Goal: Task Accomplishment & Management: Manage account settings

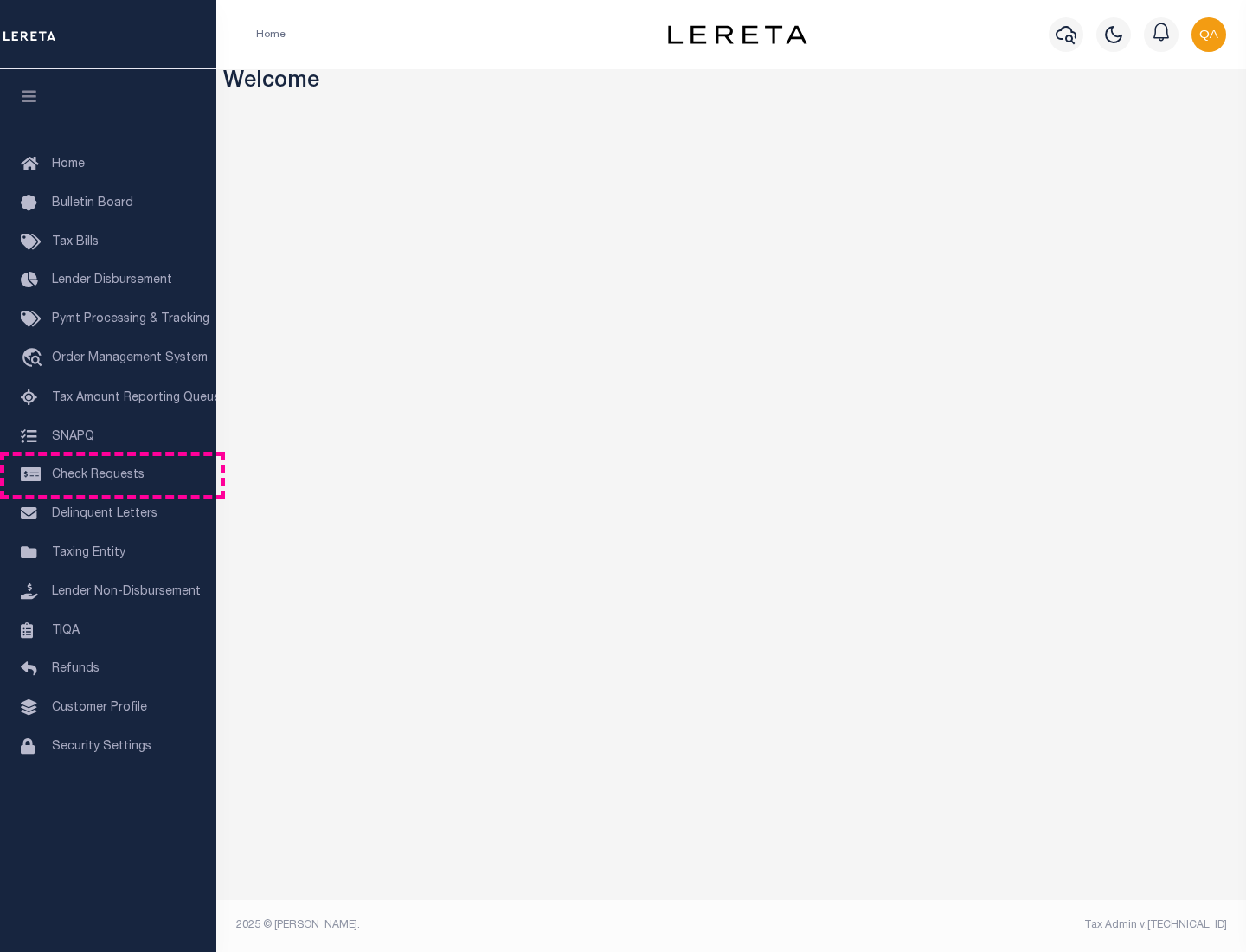
click at [109, 475] on span "Check Requests" at bounding box center [97, 475] width 93 height 12
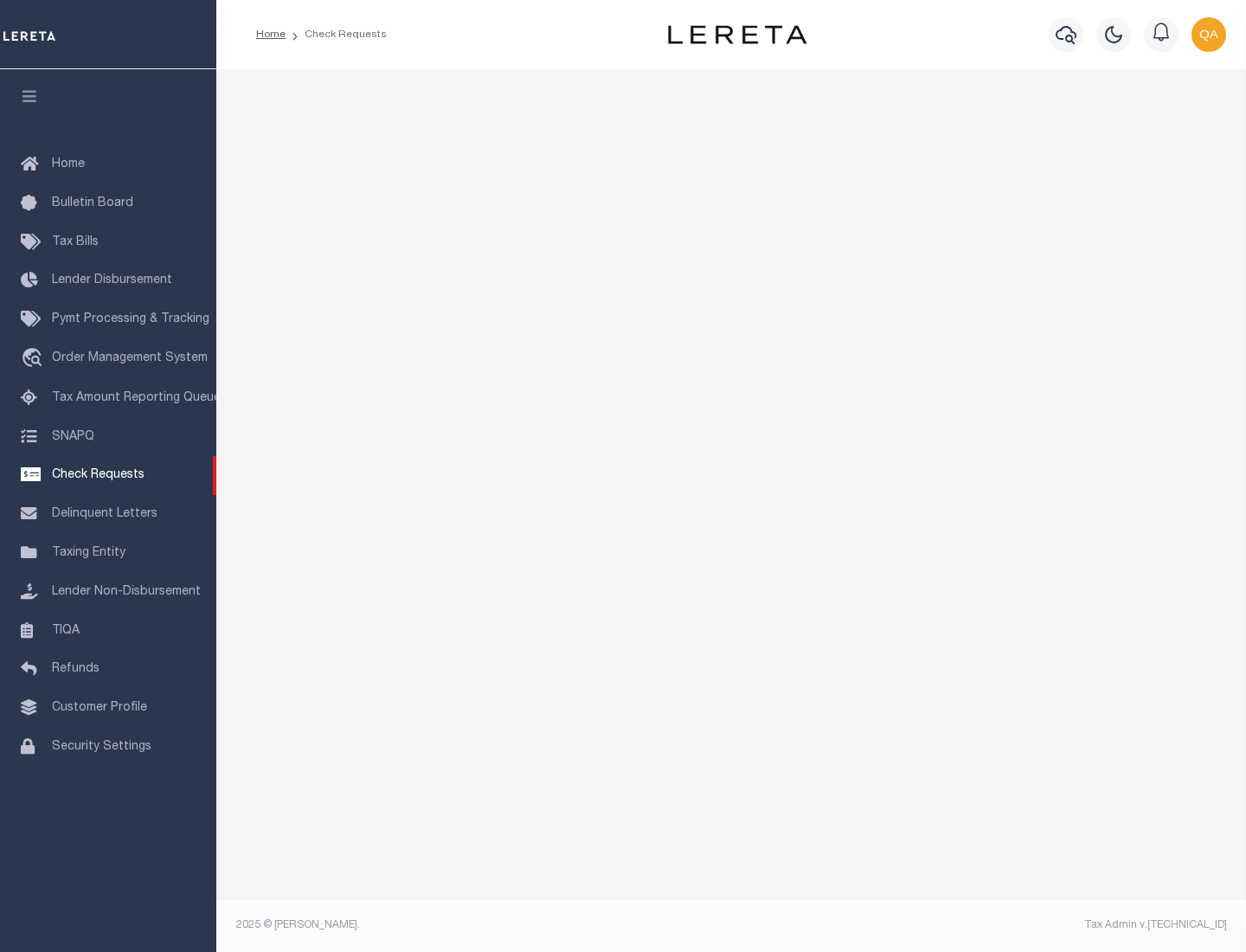
select select "50"
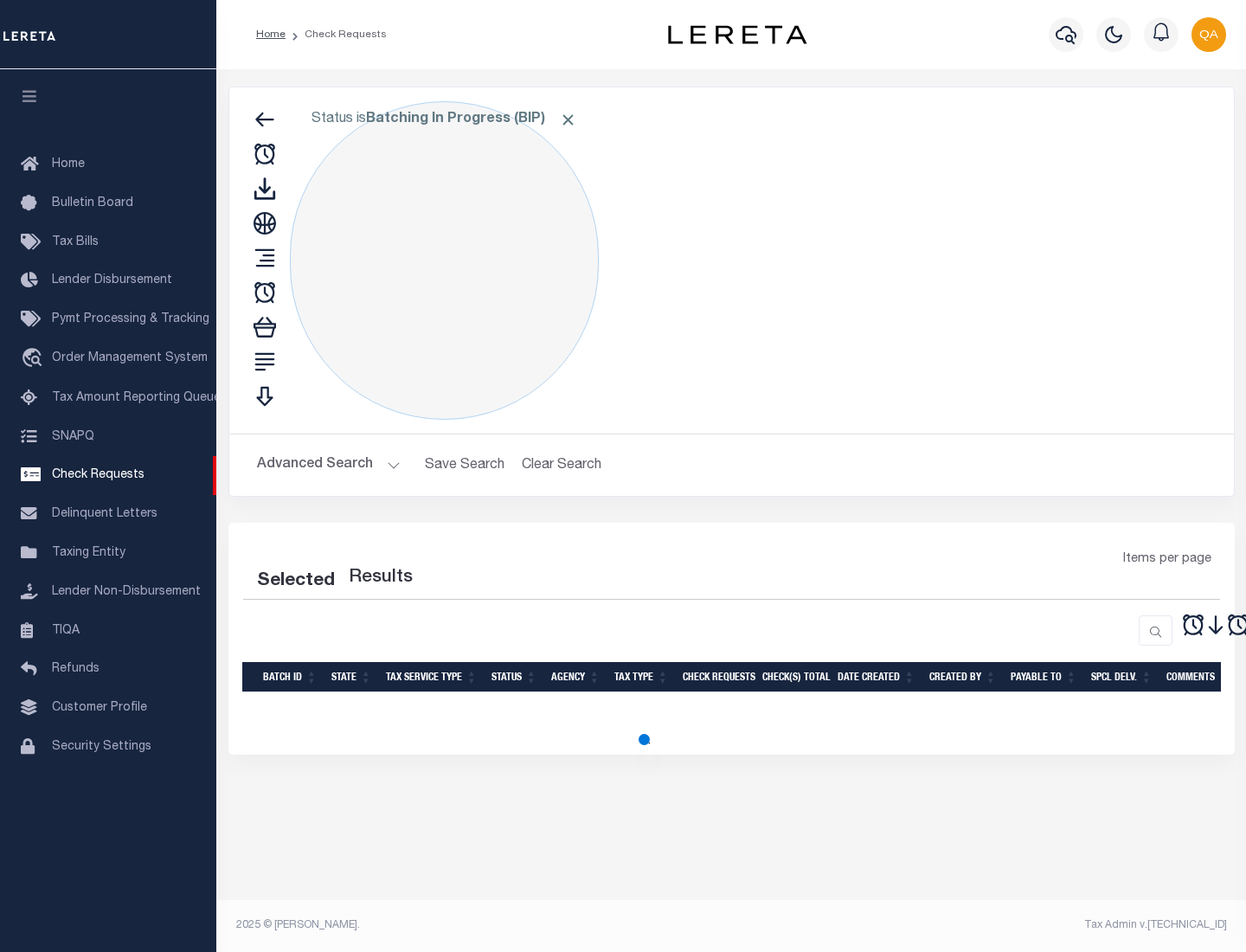
select select "50"
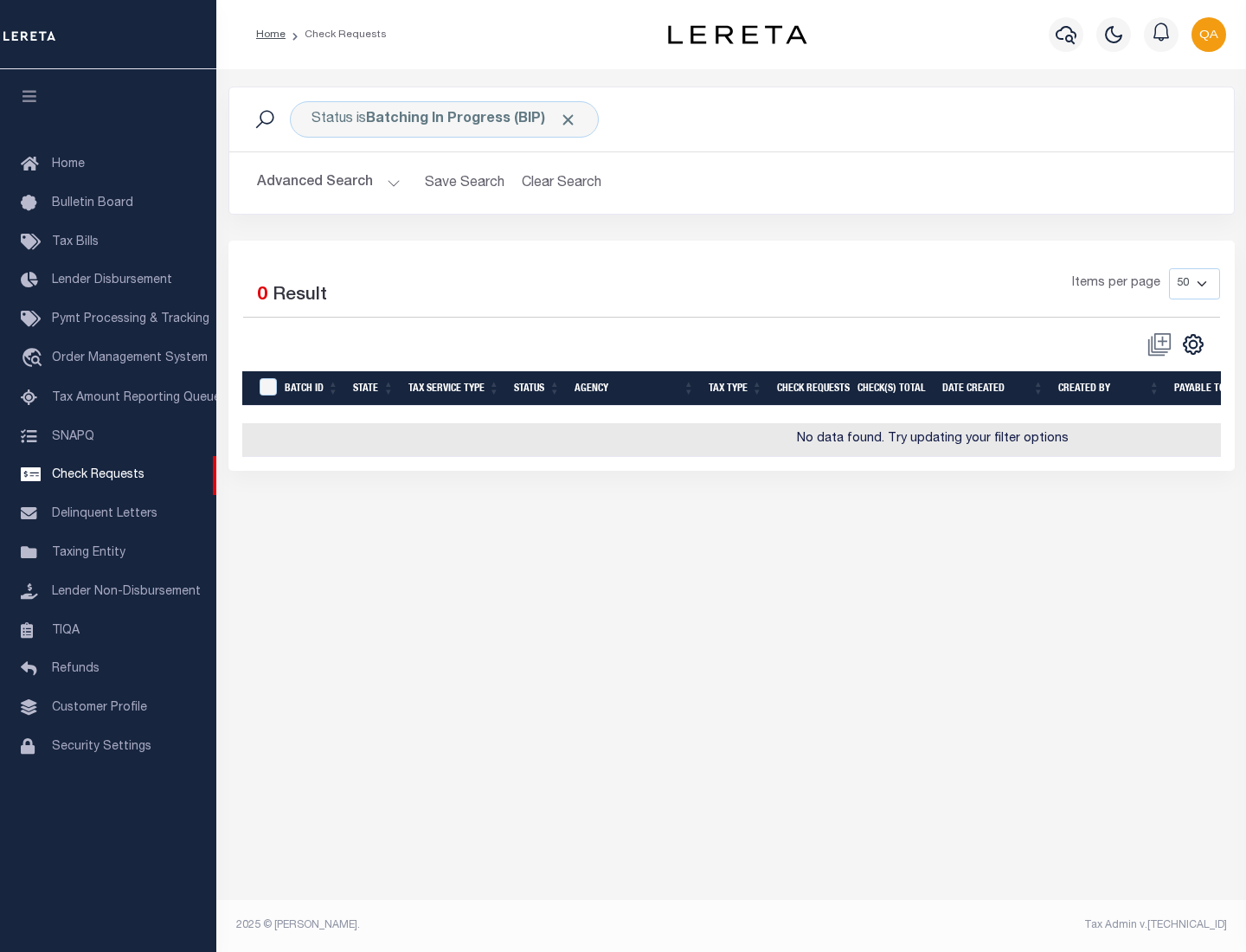
click at [568, 120] on span "Click to Remove" at bounding box center [567, 119] width 18 height 18
